Goal: Task Accomplishment & Management: Complete application form

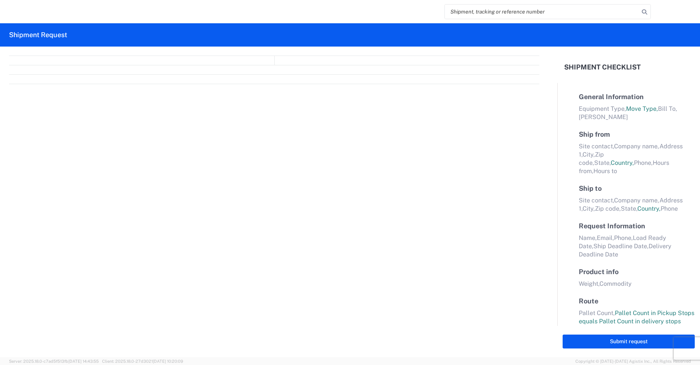
select select "FULL"
select select "LBS"
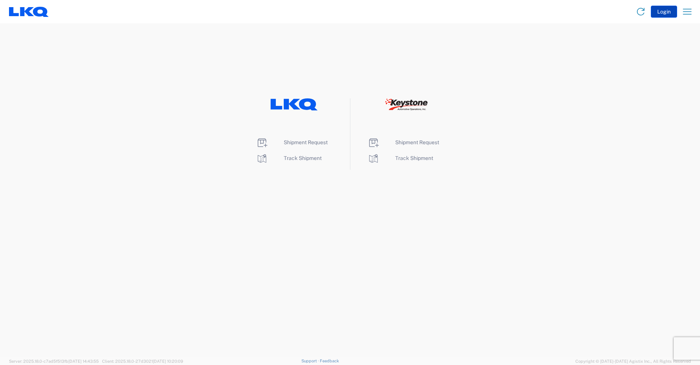
click at [659, 13] on button "Login" at bounding box center [664, 12] width 26 height 12
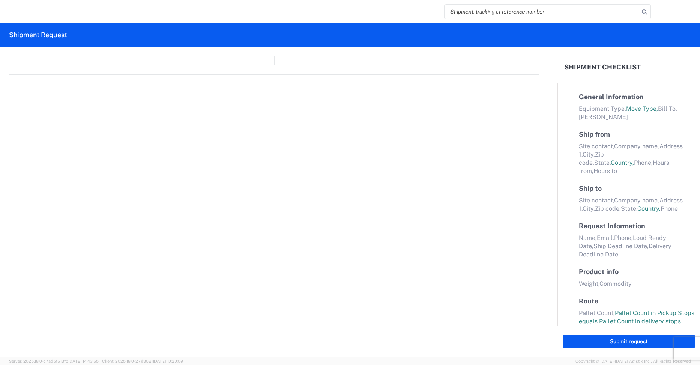
select select "FULL"
select select "LBS"
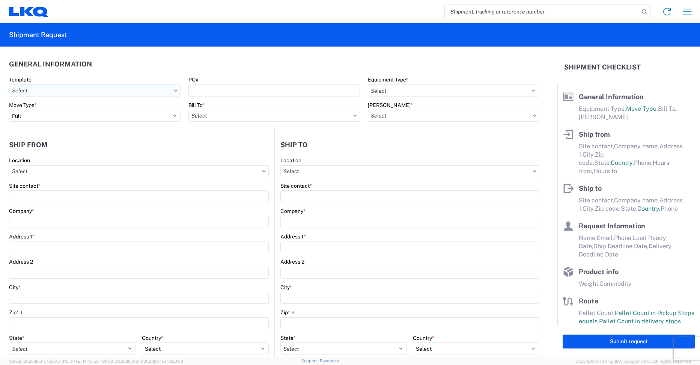
click at [69, 86] on input "Template" at bounding box center [94, 90] width 171 height 12
type input "3095"
click at [74, 122] on div "3095_Austin_1760_Houston" at bounding box center [76, 124] width 131 height 12
type input "3095_Austin_1760_Houston"
select select
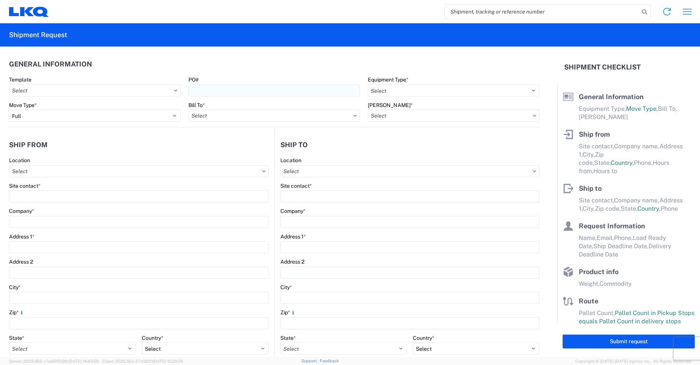
select select
type input "Shipping"
type input "[GEOGRAPHIC_DATA], [GEOGRAPHIC_DATA] (#095)"
type input "[STREET_ADDRESS][PERSON_NAME]"
type input "Austin"
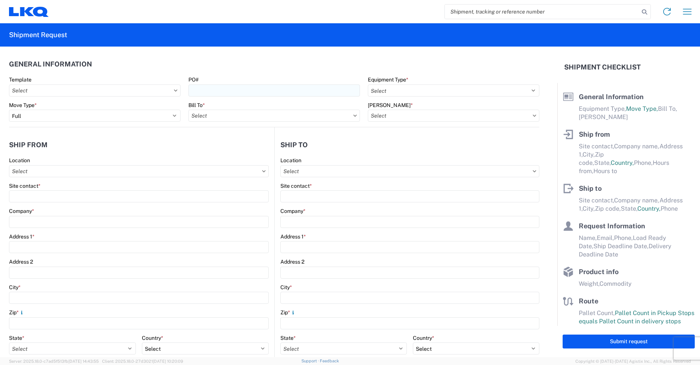
type input "78728"
type input "Receiving"
type input "LKQ Best Core"
type input "[STREET_ADDRESS]"
type input "[GEOGRAPHIC_DATA]"
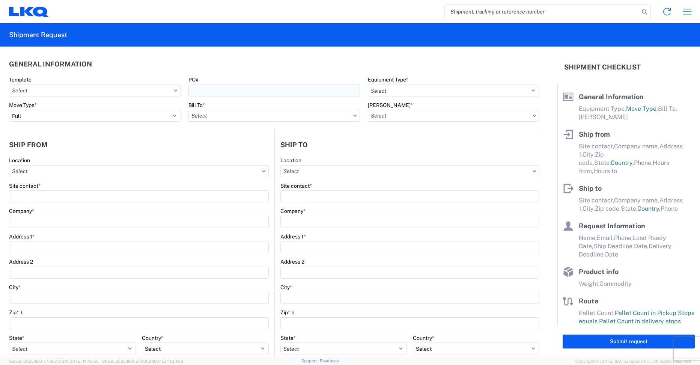
type input "77038"
type input "[DATE]"
type input "42000"
type input "Engines, Transmissions"
type input "1"
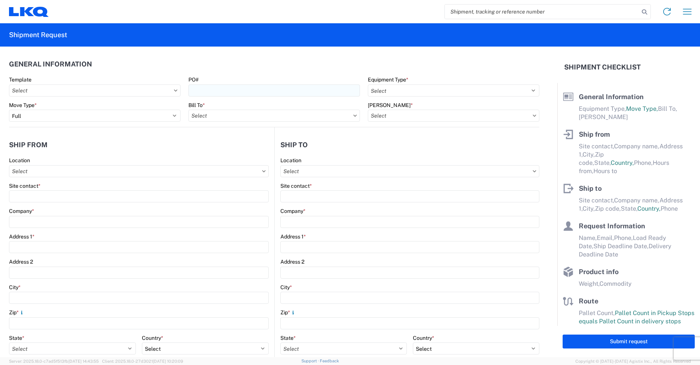
type input "12"
select select "IN"
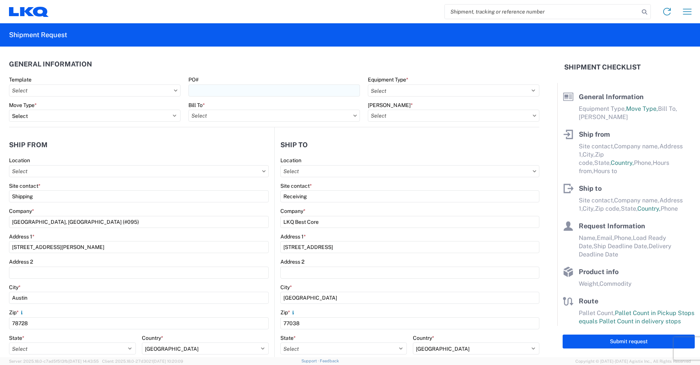
select select "US"
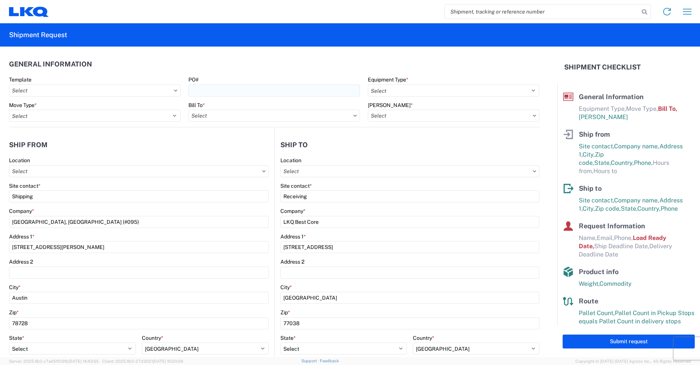
type input "1712-6300-66000-0000 - 1712 Freight Out"
type input "3095 - [GEOGRAPHIC_DATA] (095)"
type input "1760 - LKQ Best Core"
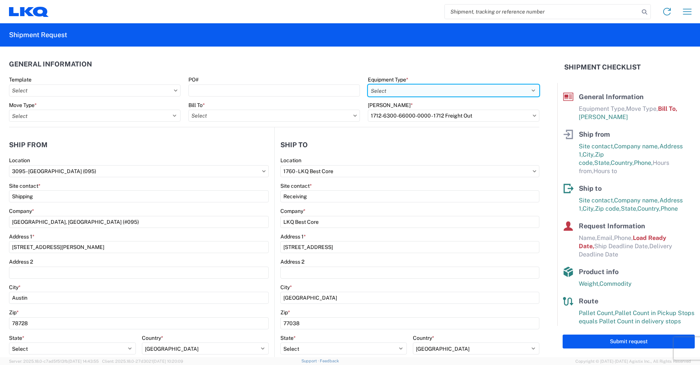
click at [377, 91] on select "Select 53’ Dry Van Flatbed Dropdeck (van) Lowboy (flatbed) Rail" at bounding box center [453, 90] width 171 height 12
select select "STDV"
click at [368, 84] on select "Select 53’ Dry Van Flatbed Dropdeck (van) Lowboy (flatbed) Rail" at bounding box center [453, 90] width 171 height 12
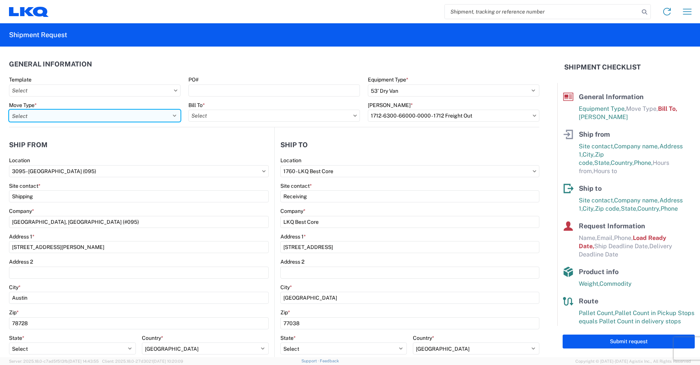
click at [87, 114] on select "Select Full Partial TL" at bounding box center [94, 116] width 171 height 12
select select "FULL"
click at [9, 110] on select "Select Full Partial TL" at bounding box center [94, 116] width 171 height 12
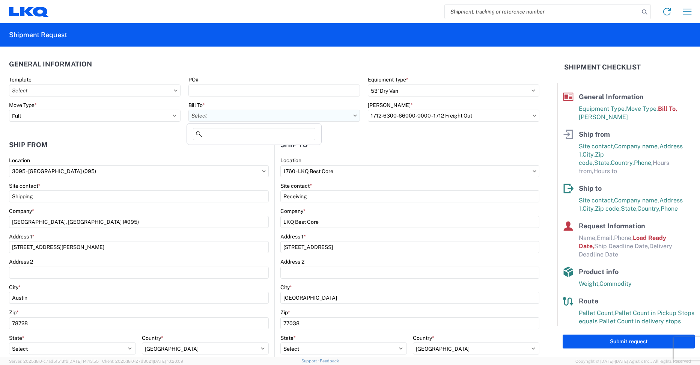
click at [238, 113] on input "Bill To *" at bounding box center [273, 116] width 171 height 12
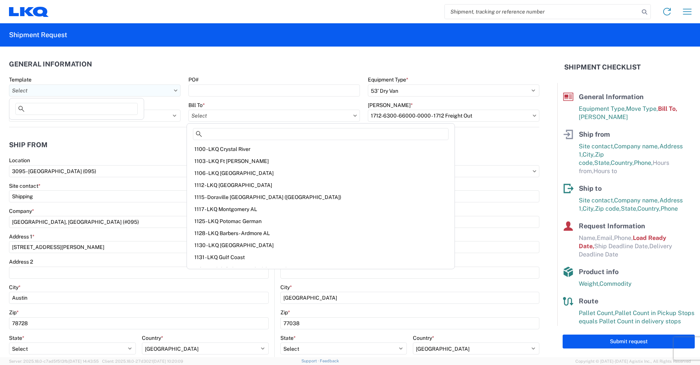
click at [108, 94] on input "Template" at bounding box center [94, 90] width 171 height 12
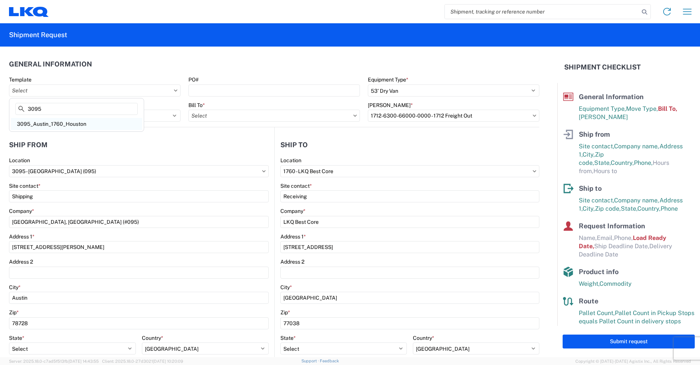
type input "3095"
click at [91, 122] on div "3095_Austin_1760_Houston" at bounding box center [76, 124] width 131 height 12
type input "3095_Austin_1760_Houston"
click at [215, 114] on input "Bill To *" at bounding box center [273, 116] width 171 height 12
type input "1712"
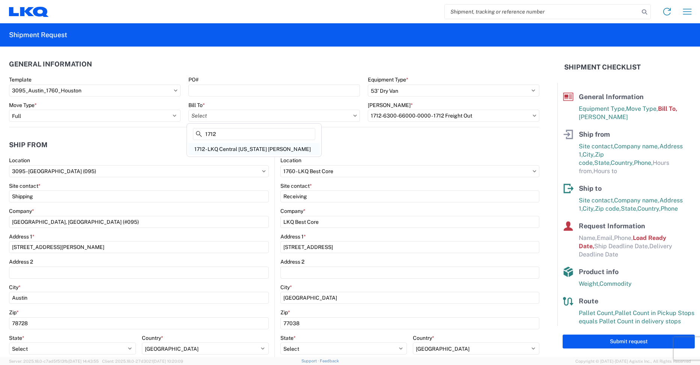
click at [239, 150] on div "1712 - LKQ Central [US_STATE] [PERSON_NAME]" at bounding box center [253, 149] width 131 height 12
type input "1712 - LKQ Central [US_STATE] [PERSON_NAME]"
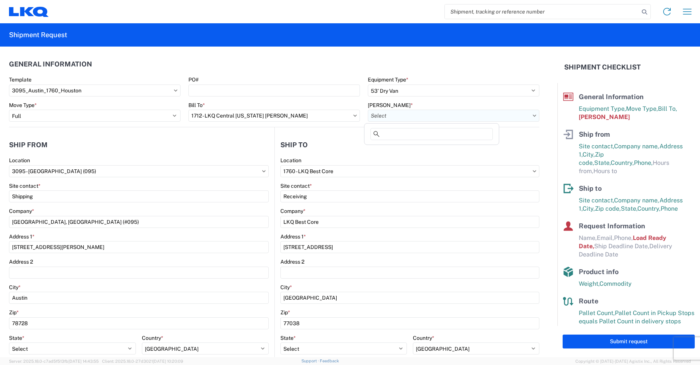
click at [395, 120] on input "[PERSON_NAME] *" at bounding box center [453, 116] width 171 height 12
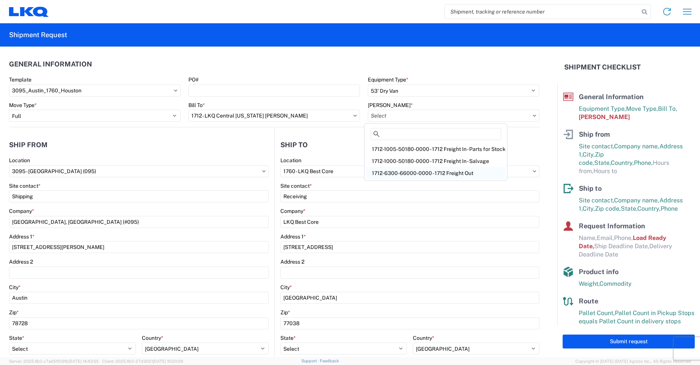
click at [404, 174] on div "1712-6300-66000-0000 - 1712 Freight Out" at bounding box center [436, 173] width 140 height 12
type input "1712-6300-66000-0000 - 1712 Freight Out"
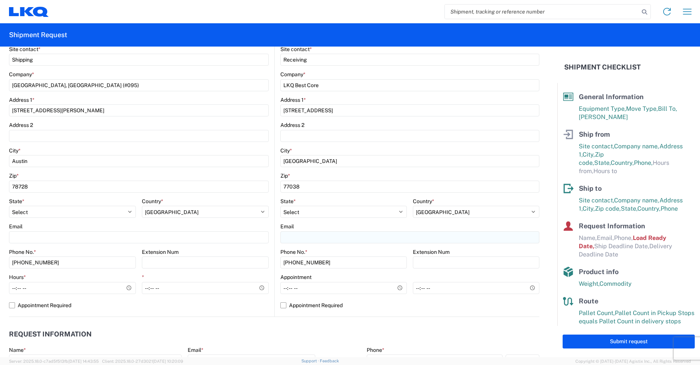
scroll to position [150, 0]
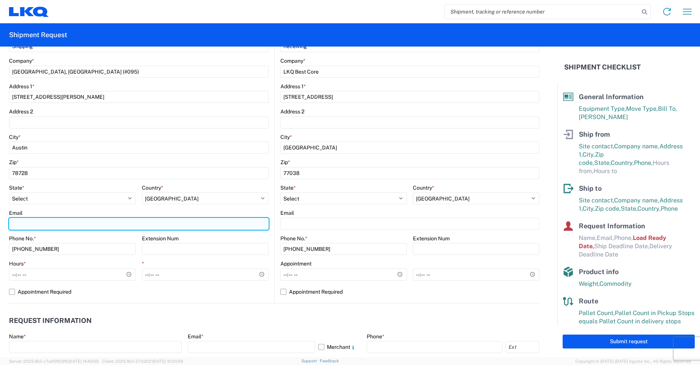
click at [235, 226] on input "Email" at bounding box center [139, 224] width 260 height 12
type input "[EMAIL_ADDRESS][DOMAIN_NAME]"
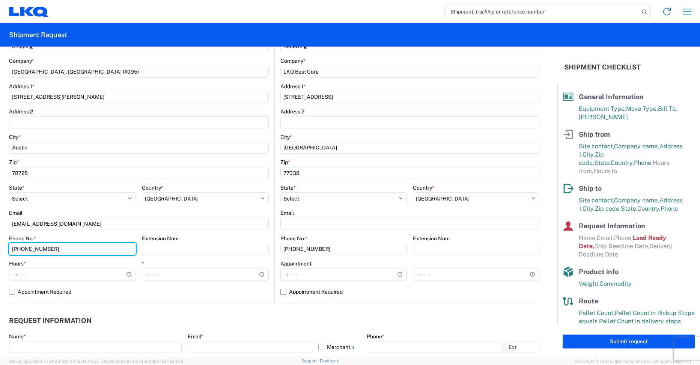
click at [96, 248] on input "[PHONE_NUMBER]" at bounding box center [72, 249] width 127 height 12
type input "[PHONE_NUMBER]"
click at [241, 295] on label "Appointment Required" at bounding box center [139, 292] width 260 height 12
click at [0, 0] on input "Appointment Required" at bounding box center [0, 0] width 0 height 0
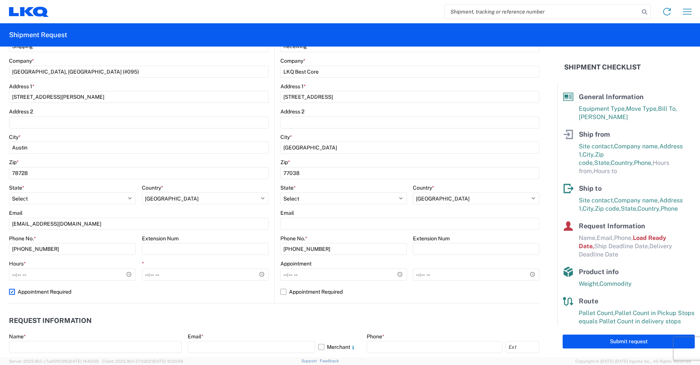
select select "US"
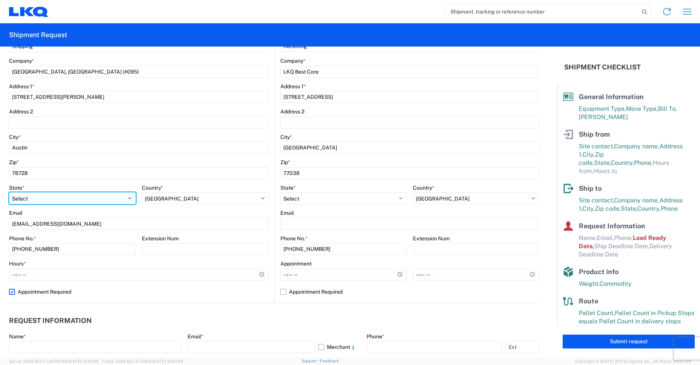
click at [113, 199] on select "Select [US_STATE] [US_STATE] [US_STATE] [US_STATE] Armed Forces Americas Armed …" at bounding box center [72, 198] width 127 height 12
click at [9, 192] on select "Select [US_STATE] [US_STATE] [US_STATE] [US_STATE] Armed Forces Americas Armed …" at bounding box center [72, 198] width 127 height 12
click at [223, 315] on header "Request Information" at bounding box center [274, 320] width 530 height 17
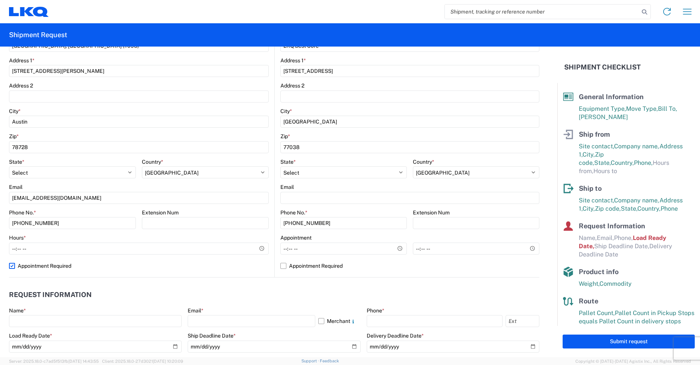
scroll to position [188, 0]
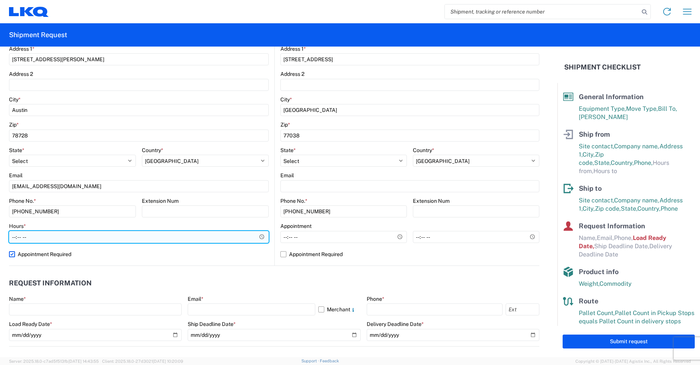
click at [245, 240] on input "Hours *" at bounding box center [139, 237] width 260 height 12
type input "08:00"
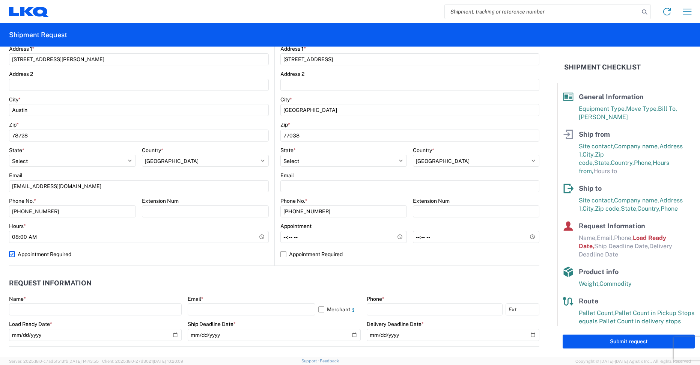
click at [230, 254] on label "Appointment Required" at bounding box center [139, 254] width 260 height 12
click at [0, 0] on input "Appointment Required" at bounding box center [0, 0] width 0 height 0
select select "[GEOGRAPHIC_DATA]"
select select "US"
click at [260, 238] on input "*" at bounding box center [205, 237] width 127 height 12
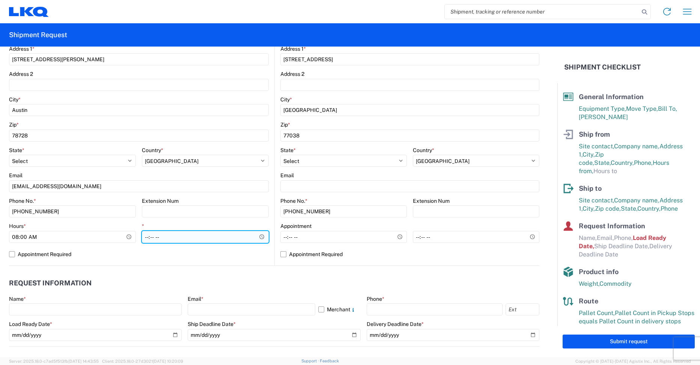
click at [251, 238] on input "*" at bounding box center [205, 237] width 127 height 12
type input "17:00"
click at [238, 240] on input "17:00" at bounding box center [205, 237] width 127 height 12
click at [231, 257] on label "Appointment Required" at bounding box center [139, 254] width 260 height 12
click at [0, 0] on input "Appointment Required" at bounding box center [0, 0] width 0 height 0
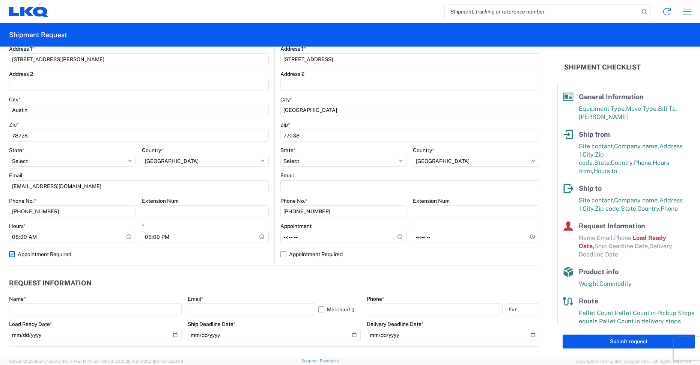
select select "US"
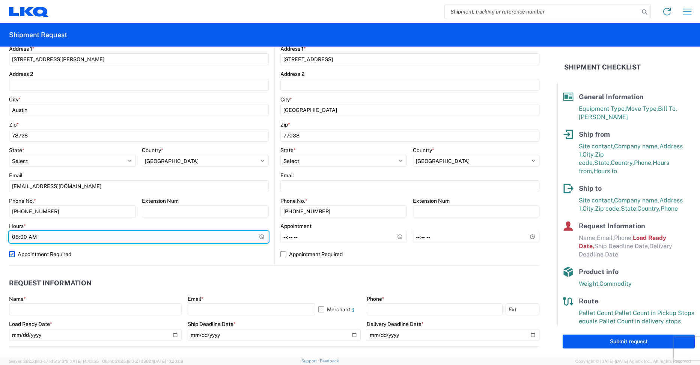
click at [224, 242] on input "08:00" at bounding box center [139, 237] width 260 height 12
click at [232, 242] on input "08:00" at bounding box center [139, 237] width 260 height 12
drag, startPoint x: 222, startPoint y: 239, endPoint x: 179, endPoint y: 240, distance: 43.2
click at [207, 240] on input "08:00" at bounding box center [139, 237] width 260 height 12
click at [121, 239] on input "08:00" at bounding box center [139, 237] width 260 height 12
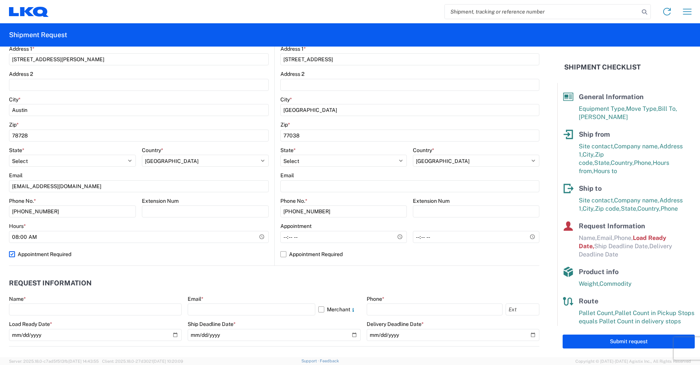
click at [23, 253] on label "Appointment Required" at bounding box center [139, 254] width 260 height 12
click at [0, 0] on input "Appointment Required" at bounding box center [0, 0] width 0 height 0
select select "[GEOGRAPHIC_DATA]"
select select "US"
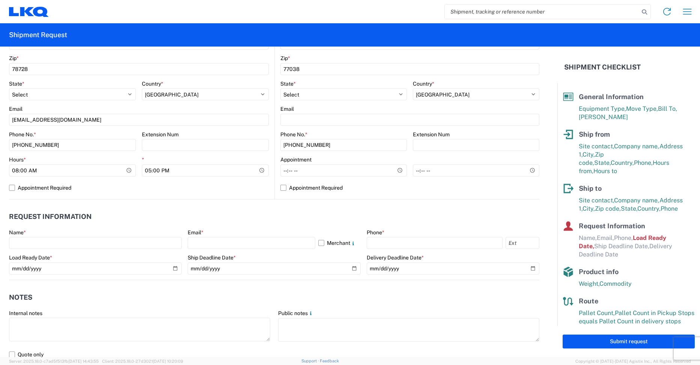
scroll to position [263, 0]
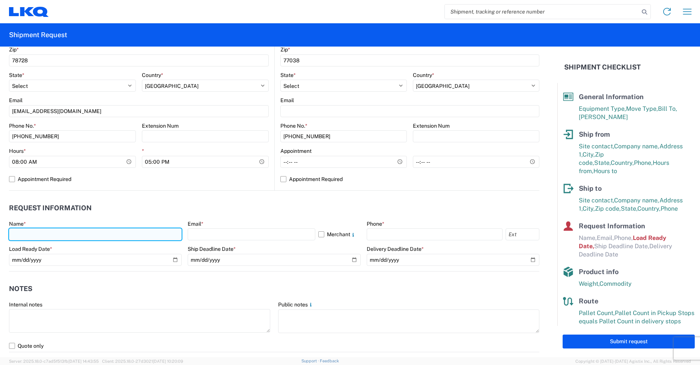
click at [150, 239] on input "text" at bounding box center [95, 234] width 173 height 12
type input "y"
type input "[PERSON_NAME]"
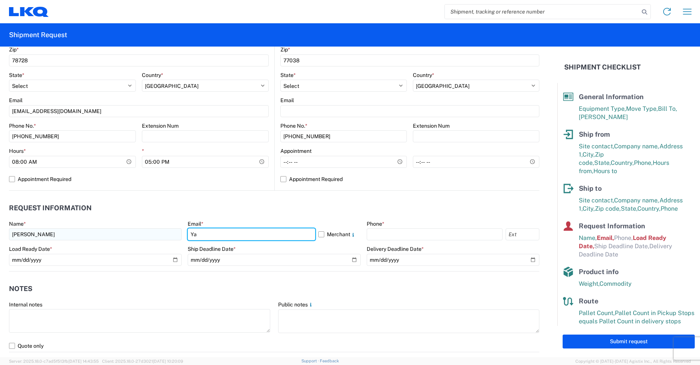
type input "Y"
type input "[EMAIL_ADDRESS][DOMAIN_NAME]"
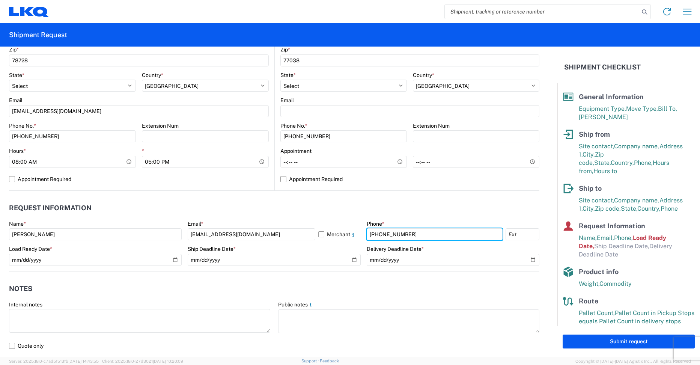
type input "[PHONE_NUMBER]"
click at [432, 279] on agx-notes "Notes Internal notes Public notes Quote only" at bounding box center [274, 311] width 530 height 81
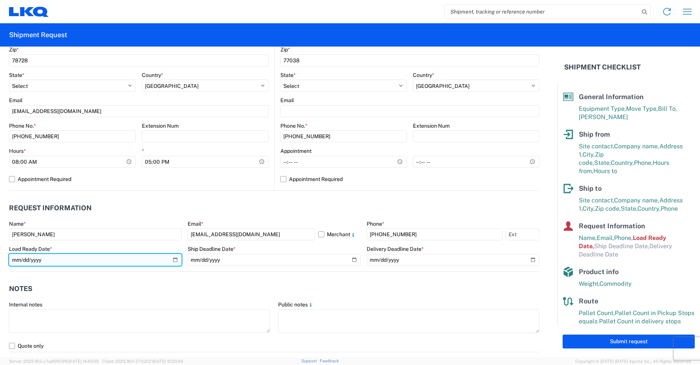
click at [171, 261] on input "[DATE]" at bounding box center [95, 260] width 173 height 12
type input "[DATE]"
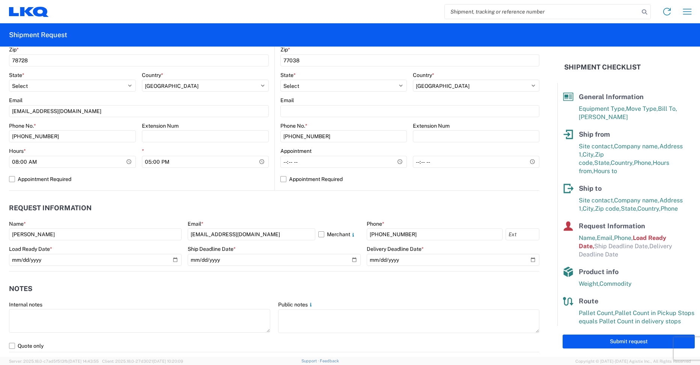
click at [227, 280] on form "General Information Template 3095_Austin_1760_Houston PO# Equipment Type * Sele…" at bounding box center [278, 202] width 557 height 310
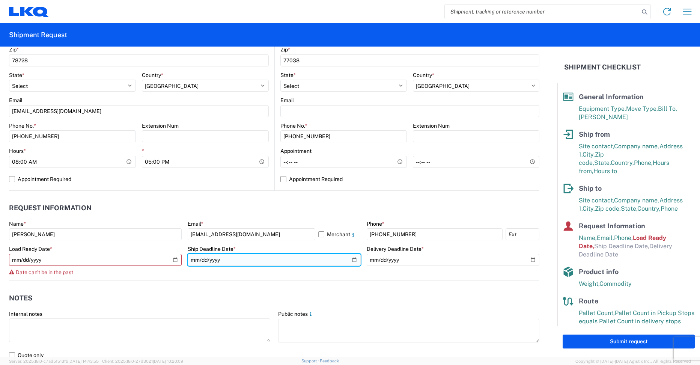
click at [235, 258] on input "date" at bounding box center [274, 260] width 173 height 12
click at [205, 257] on input "date" at bounding box center [274, 260] width 173 height 12
click at [202, 259] on input "date" at bounding box center [274, 260] width 173 height 12
click at [350, 257] on input "[DATE]" at bounding box center [274, 260] width 173 height 12
type input "[DATE]"
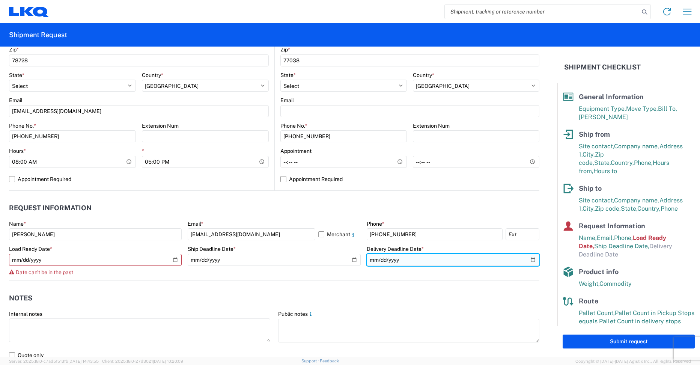
click at [442, 260] on input "date" at bounding box center [453, 260] width 173 height 12
type input "[DATE]"
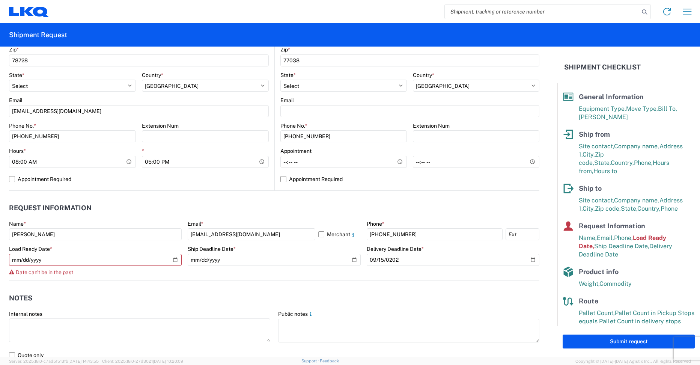
click at [444, 272] on agx-form-control-wrapper-v2 "Delivery Deadline Date * [DATE]" at bounding box center [453, 262] width 173 height 35
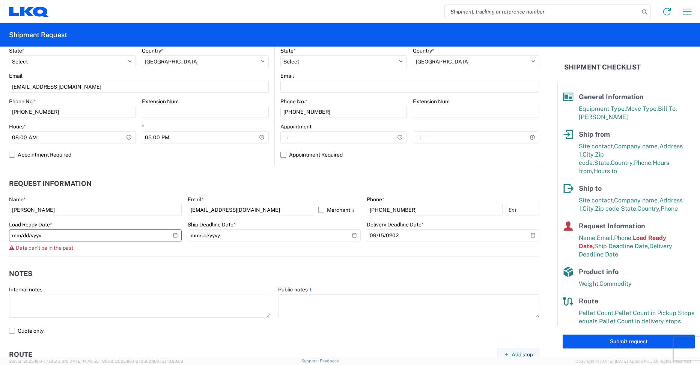
scroll to position [300, 0]
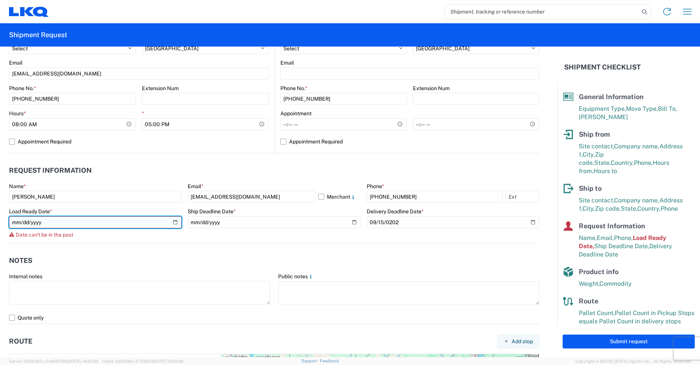
click at [173, 223] on input "[DATE]" at bounding box center [95, 222] width 173 height 12
type input "[DATE]"
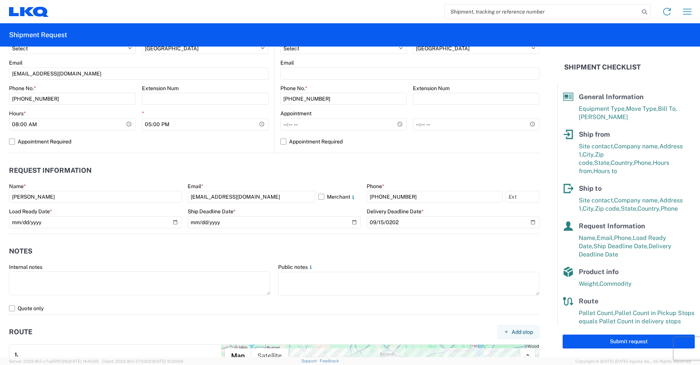
click at [397, 245] on header "Notes" at bounding box center [274, 251] width 530 height 17
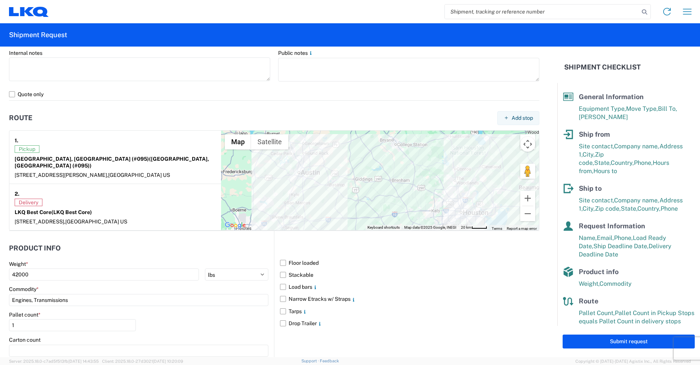
scroll to position [525, 0]
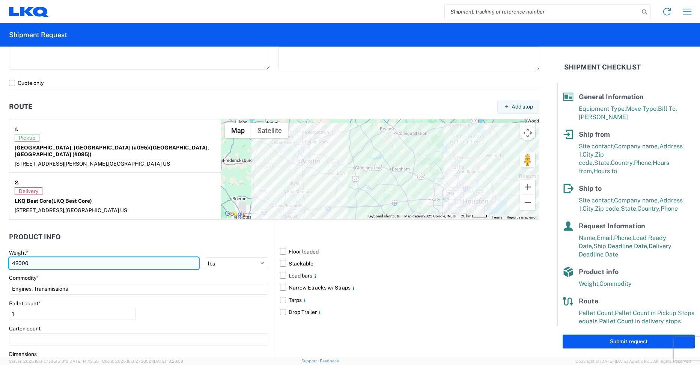
click at [150, 257] on input "42000" at bounding box center [104, 263] width 190 height 12
type input "4"
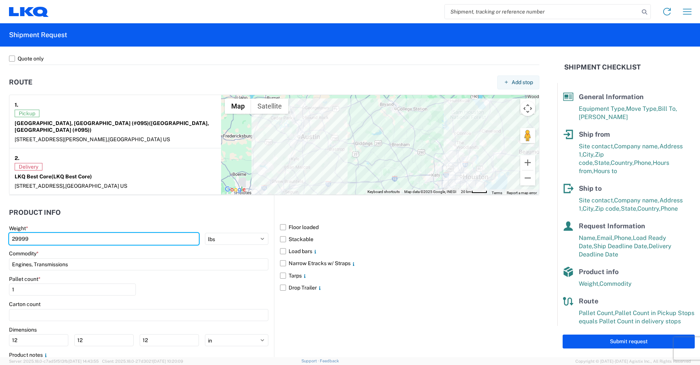
scroll to position [563, 0]
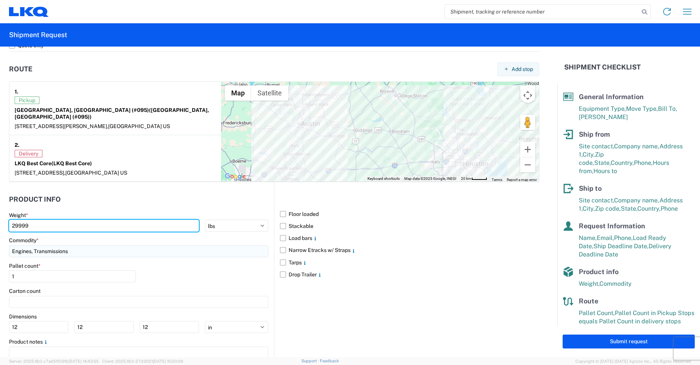
type input "29999"
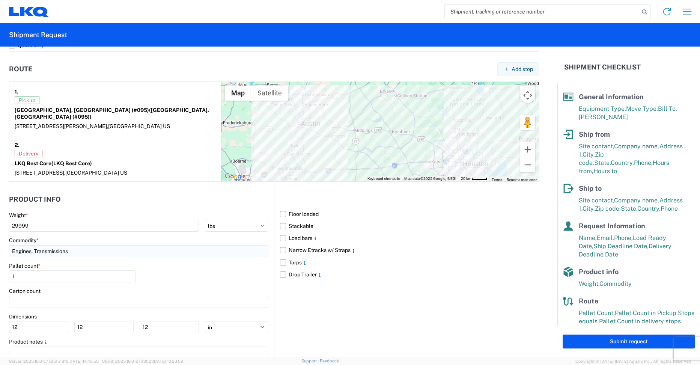
click at [183, 248] on input "Engines, Transmissions" at bounding box center [138, 251] width 259 height 12
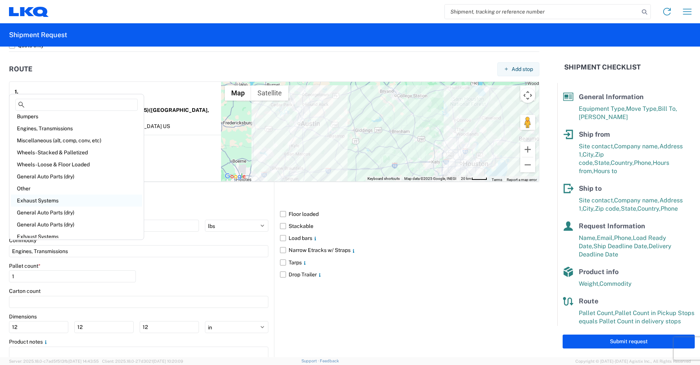
scroll to position [0, 0]
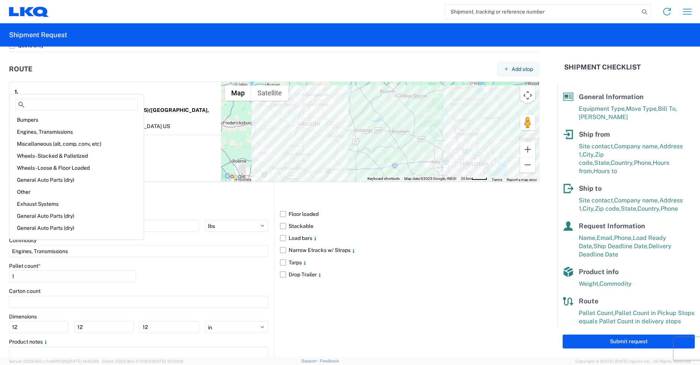
click at [201, 255] on main "Weight * 29999 kgs lbs Commodity * Engines, Transmissions Pallet count * 1 Cart…" at bounding box center [141, 294] width 265 height 165
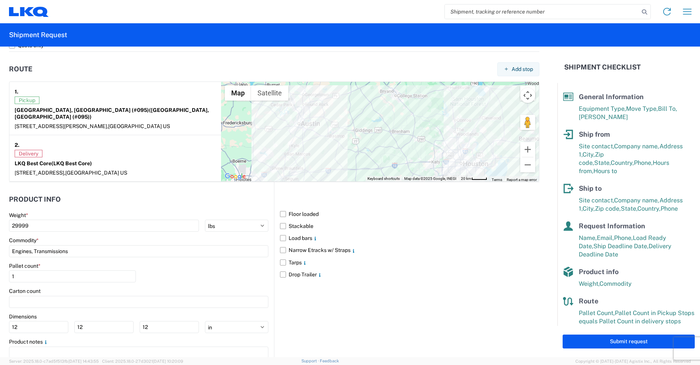
click at [66, 276] on agx-form-control-wrapper-v2 "Pallet count * 1" at bounding box center [72, 275] width 127 height 26
click at [67, 274] on input "1" at bounding box center [72, 276] width 127 height 12
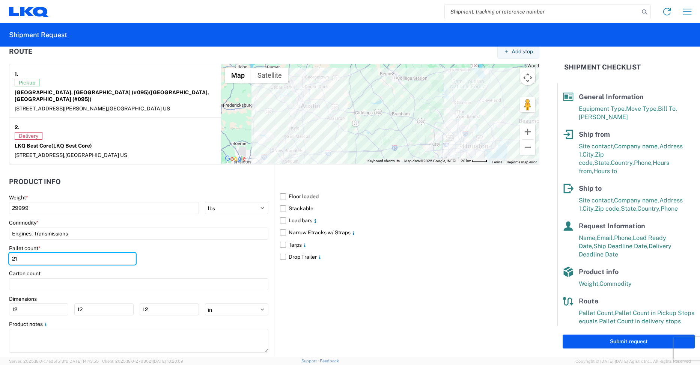
scroll to position [590, 0]
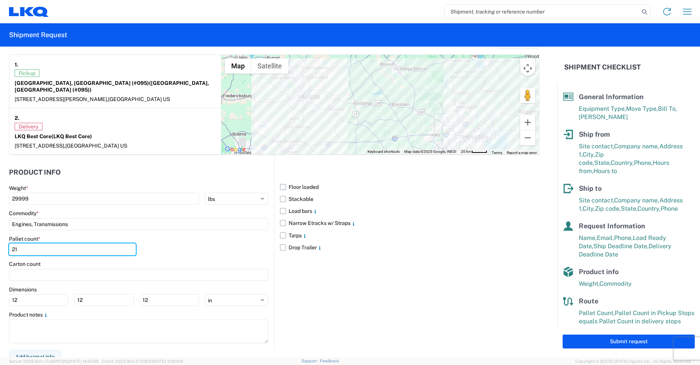
type input "21"
click at [280, 182] on label "Floor loaded" at bounding box center [409, 187] width 259 height 12
click at [0, 0] on input "Floor loaded" at bounding box center [0, 0] width 0 height 0
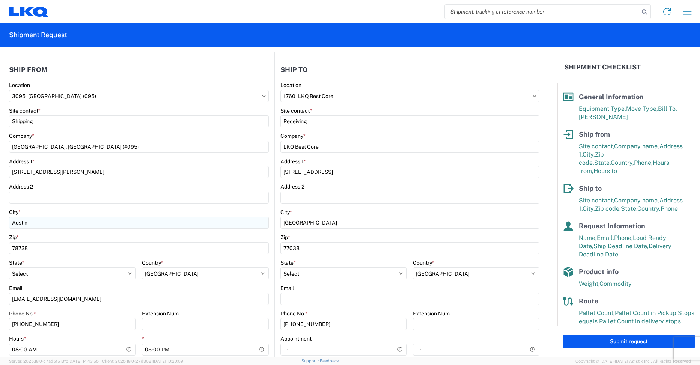
scroll to position [113, 0]
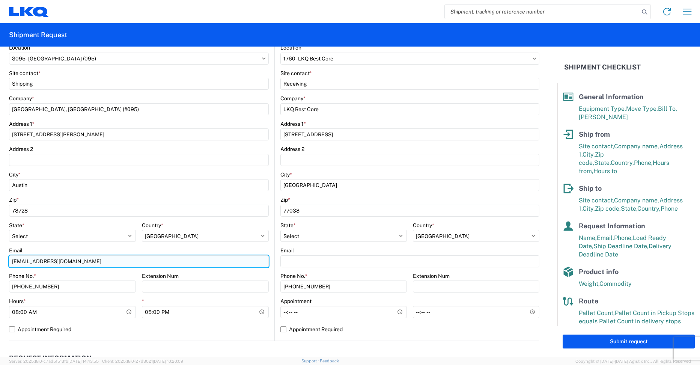
click at [116, 260] on input "[EMAIL_ADDRESS][DOMAIN_NAME]" at bounding box center [139, 261] width 260 height 12
type input "y"
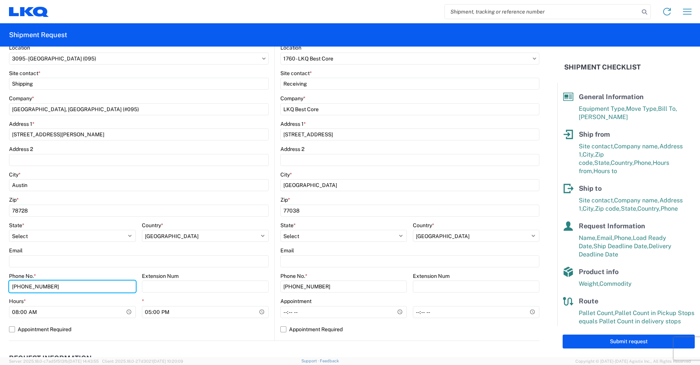
drag, startPoint x: 84, startPoint y: 289, endPoint x: -3, endPoint y: 289, distance: 86.3
click at [0, 289] on html "Home Shipment request Shipment tracking Shipment Request General Information Te…" at bounding box center [350, 182] width 700 height 365
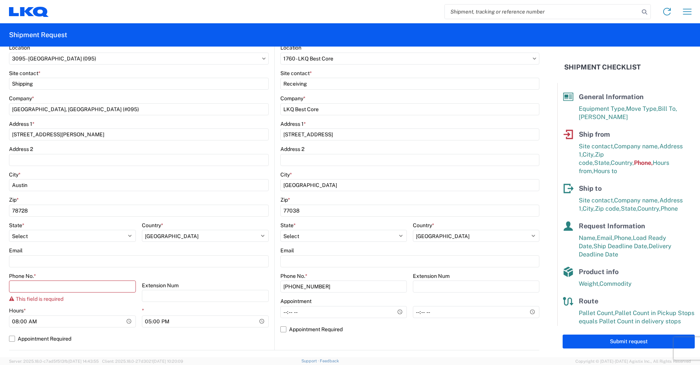
click at [11, 295] on div "Phone No. * This field is required" at bounding box center [72, 287] width 127 height 30
click at [49, 287] on input "Phone No. *" at bounding box center [72, 286] width 127 height 12
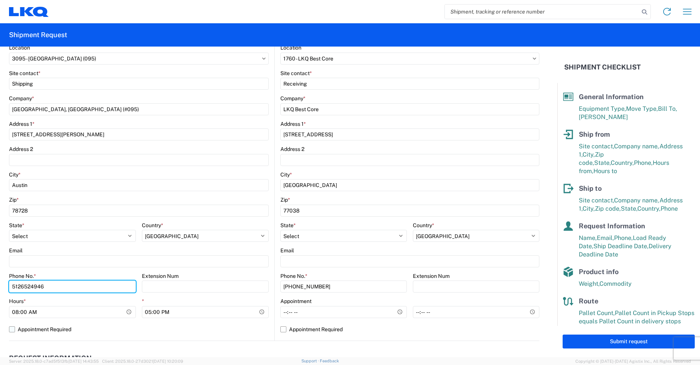
type input "5126524946"
click at [132, 327] on label "Appointment Required" at bounding box center [139, 329] width 260 height 12
click at [0, 0] on input "Appointment Required" at bounding box center [0, 0] width 0 height 0
select select "US"
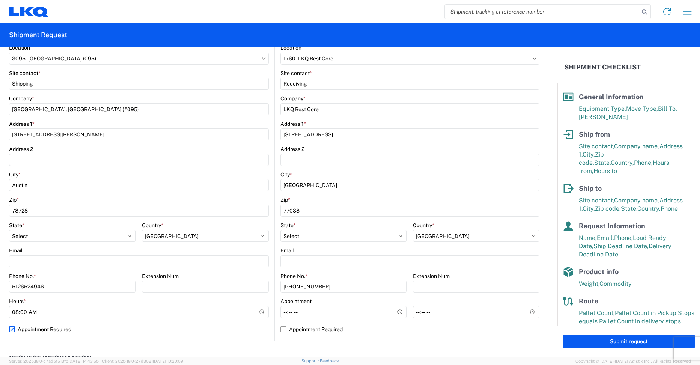
click at [12, 330] on label "Appointment Required" at bounding box center [139, 329] width 260 height 12
click at [0, 0] on input "Appointment Required" at bounding box center [0, 0] width 0 height 0
select select "US"
click at [158, 333] on label "Appointment Required" at bounding box center [139, 329] width 260 height 12
click at [0, 0] on input "Appointment Required" at bounding box center [0, 0] width 0 height 0
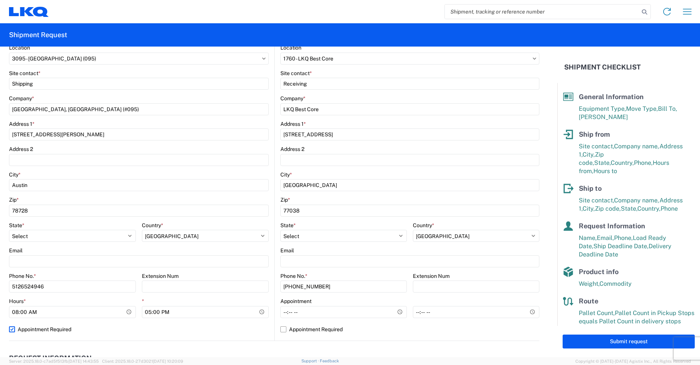
select select "[GEOGRAPHIC_DATA]"
select select "US"
click at [80, 329] on label "Appointment Required" at bounding box center [139, 329] width 260 height 12
click at [0, 0] on input "Appointment Required" at bounding box center [0, 0] width 0 height 0
select select "[GEOGRAPHIC_DATA]"
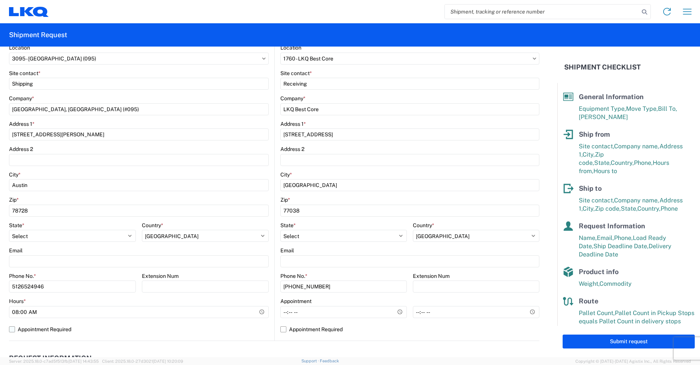
select select "US"
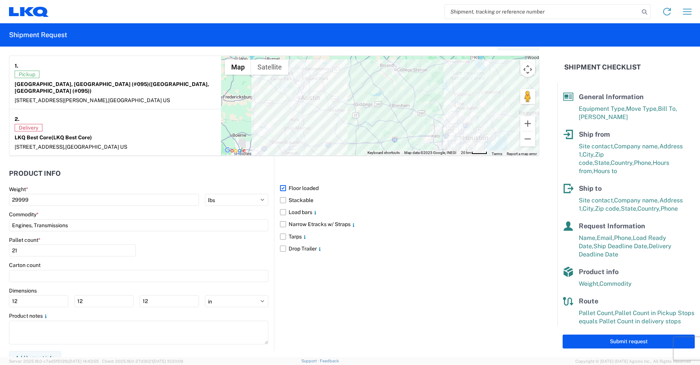
scroll to position [590, 0]
click at [625, 338] on button "Submit request" at bounding box center [629, 341] width 132 height 14
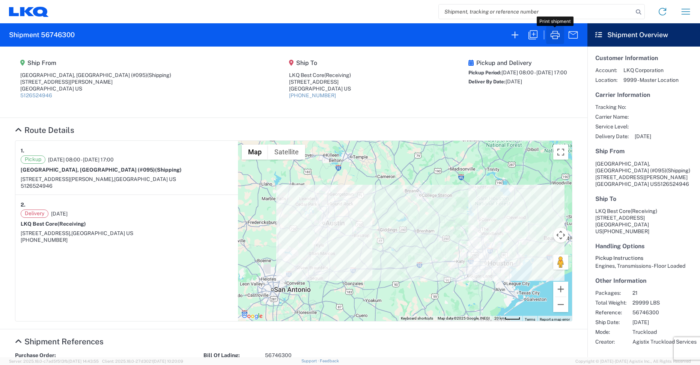
click at [552, 43] on button "button" at bounding box center [555, 35] width 18 height 18
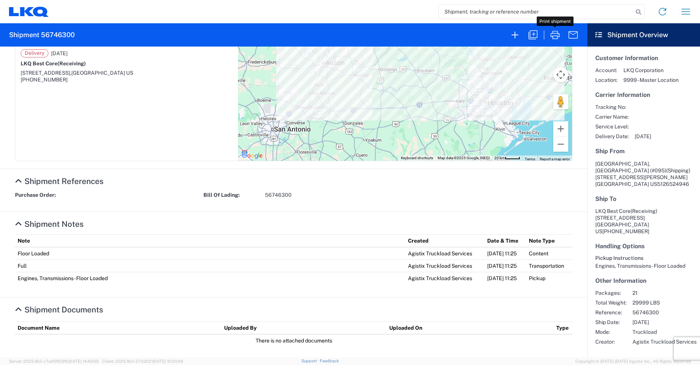
scroll to position [162, 0]
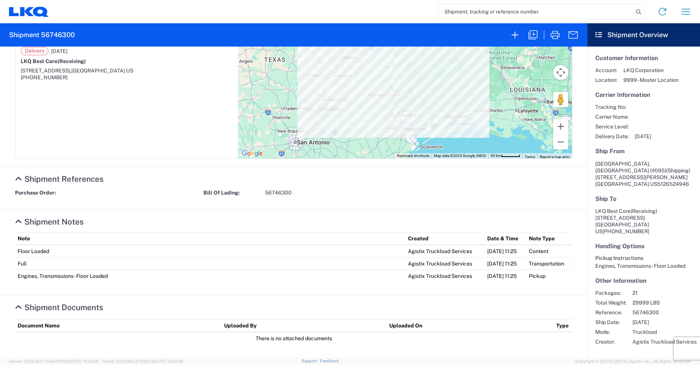
click at [641, 140] on span "[DATE]" at bounding box center [643, 136] width 17 height 7
